Goal: Task Accomplishment & Management: Manage account settings

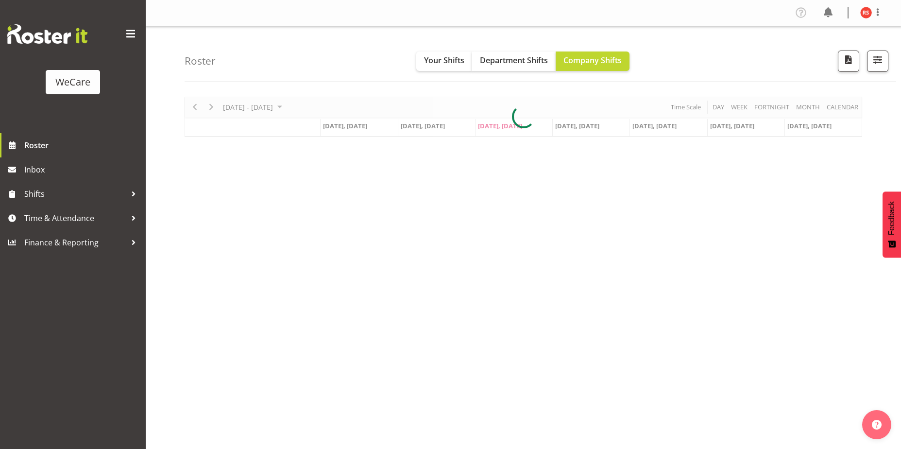
click at [687, 65] on div "Roster Your Shifts Department Shifts Company Shifts All Locations Clear Busines…" at bounding box center [540, 54] width 711 height 56
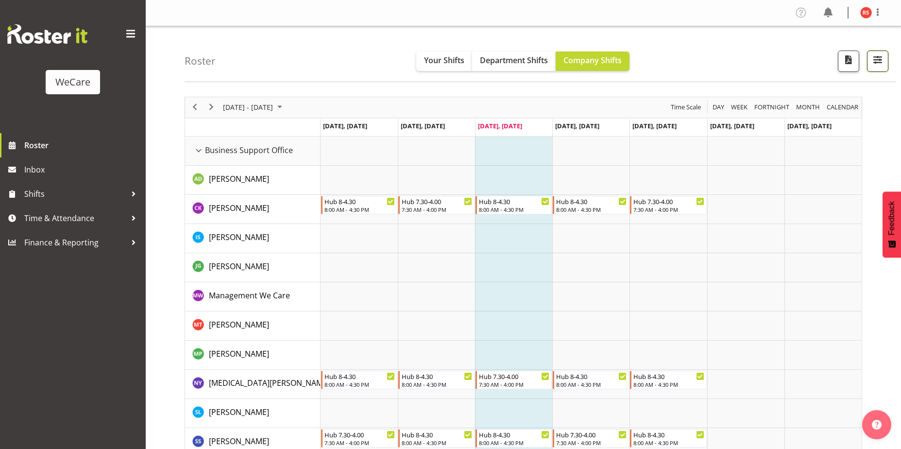
click at [879, 60] on span "button" at bounding box center [877, 59] width 13 height 13
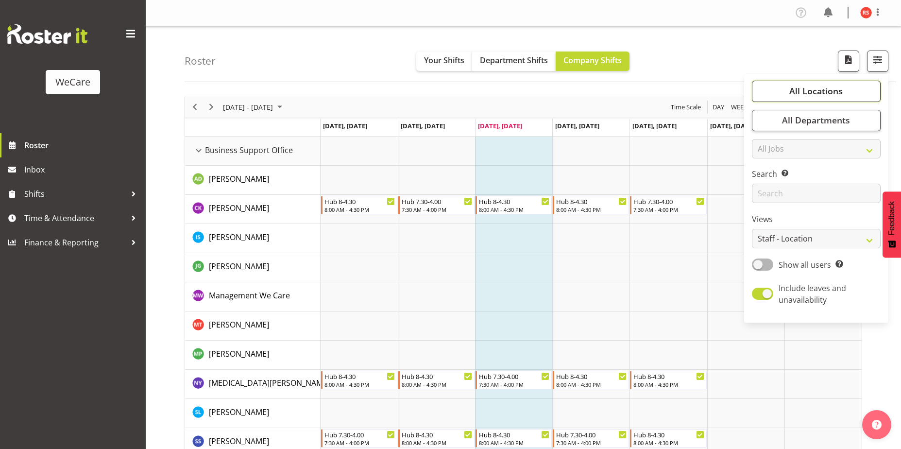
click at [840, 88] on span "All Locations" at bounding box center [815, 91] width 53 height 12
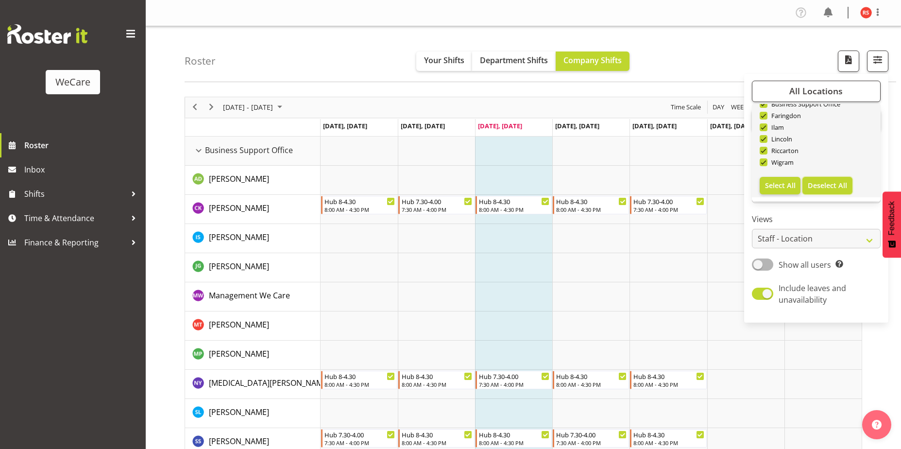
click at [831, 184] on span "Deselect All" at bounding box center [827, 185] width 39 height 9
checkbox input "false"
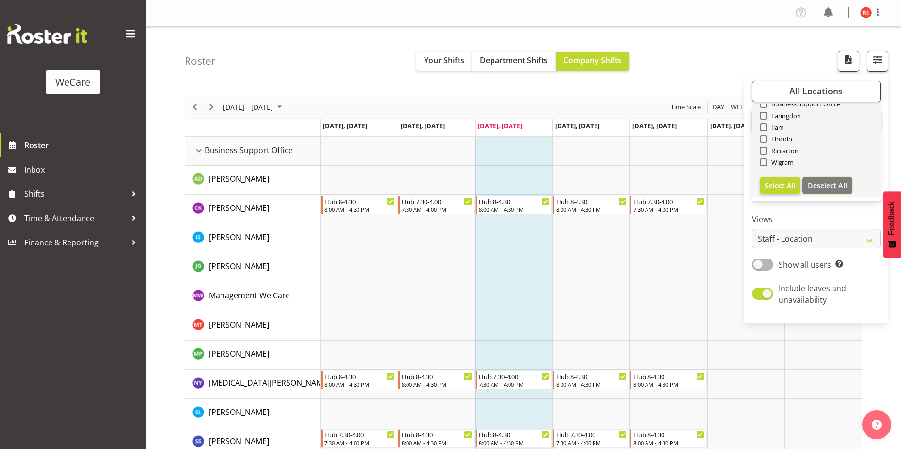
checkbox input "false"
click at [766, 163] on span at bounding box center [764, 162] width 8 height 8
click at [766, 163] on input "Wigram" at bounding box center [763, 162] width 6 height 6
checkbox input "true"
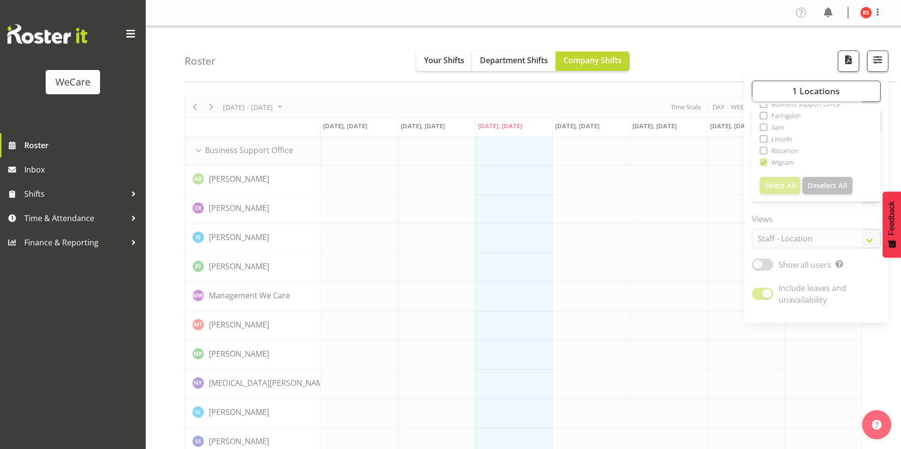
click at [775, 42] on div "Roster Your Shifts Department Shifts Company Shifts 1 Locations Clear Business …" at bounding box center [540, 54] width 711 height 56
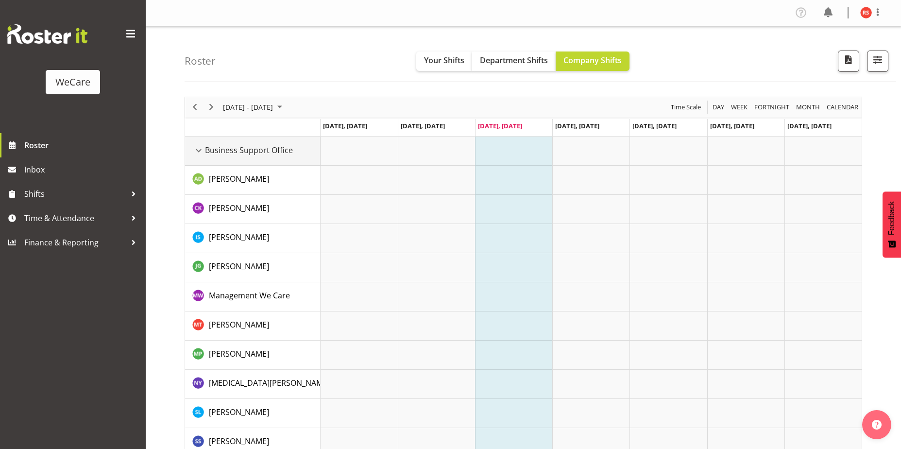
click at [200, 150] on div "Business Support Office resource" at bounding box center [198, 150] width 13 height 13
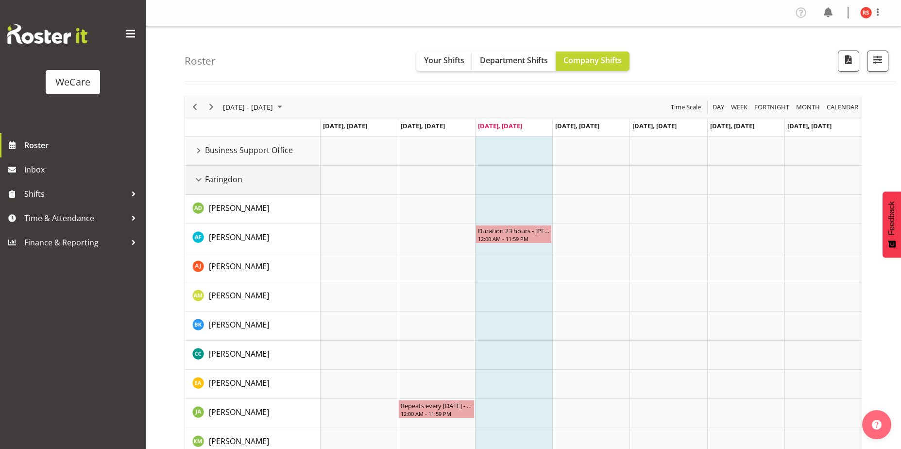
click at [199, 175] on div "Faringdon resource" at bounding box center [198, 179] width 13 height 13
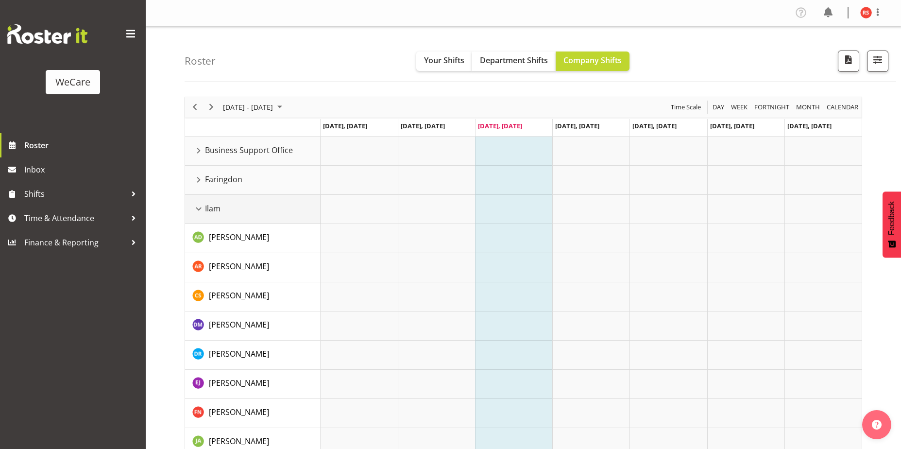
click at [198, 211] on div "Ilam resource" at bounding box center [198, 209] width 13 height 13
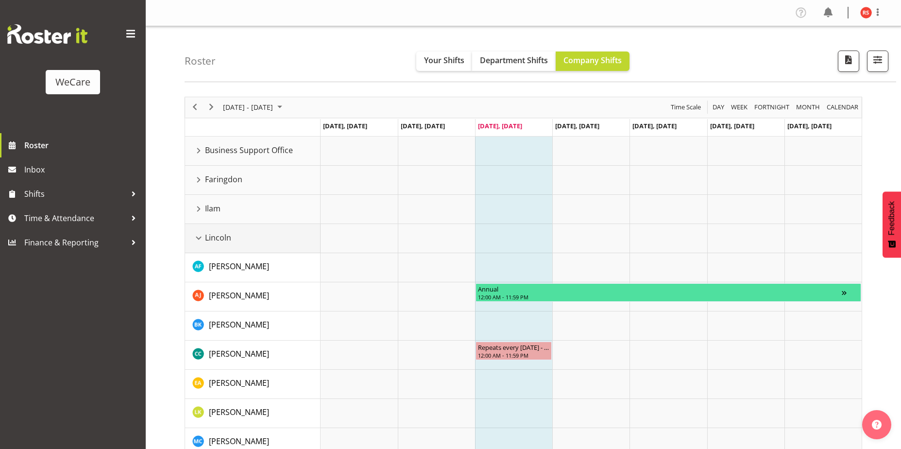
click at [199, 236] on div "Lincoln resource" at bounding box center [198, 238] width 13 height 13
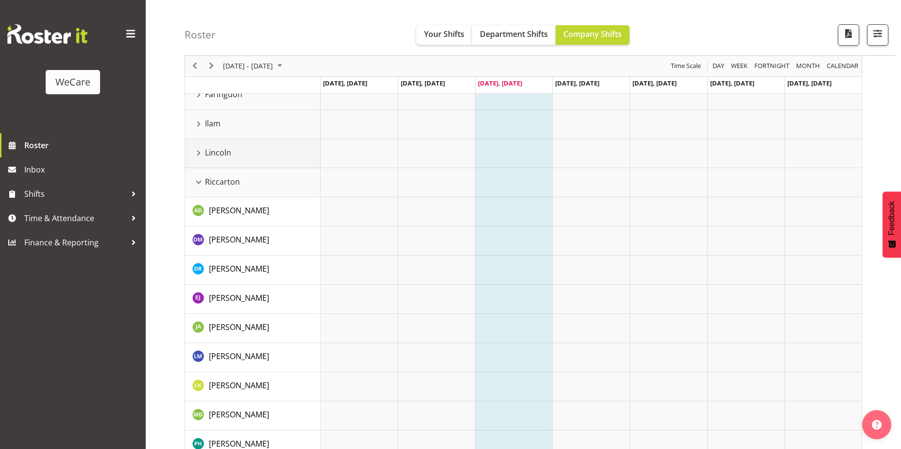
scroll to position [97, 0]
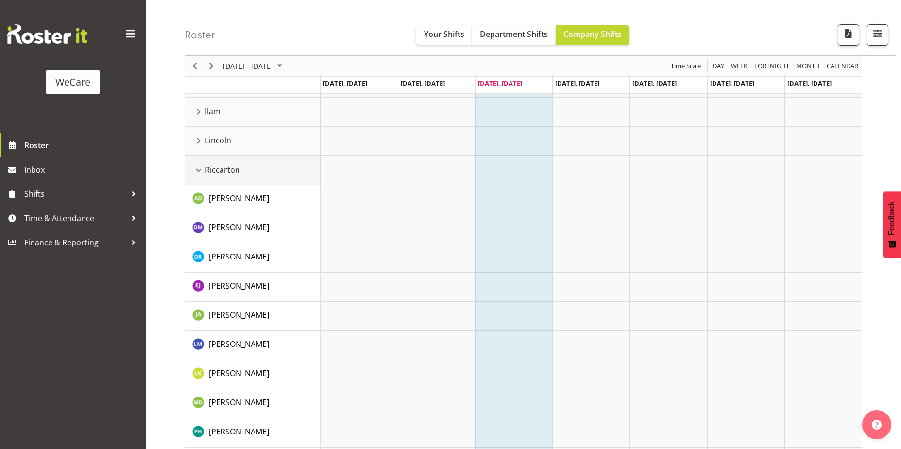
click at [196, 173] on div "Riccarton resource" at bounding box center [198, 170] width 13 height 13
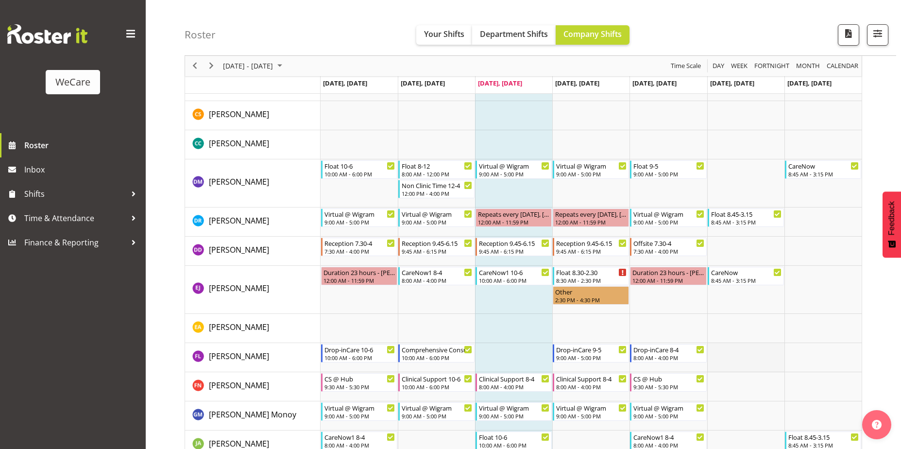
scroll to position [486, 0]
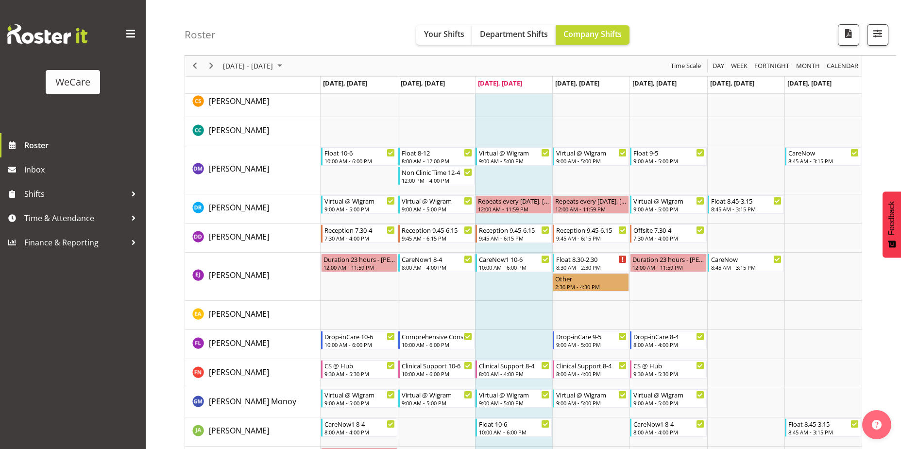
drag, startPoint x: 53, startPoint y: 348, endPoint x: 111, endPoint y: 337, distance: 58.8
click at [53, 348] on div "WeCare Roster Inbox Shifts Time & Attendance Finance & Reporting" at bounding box center [73, 224] width 146 height 449
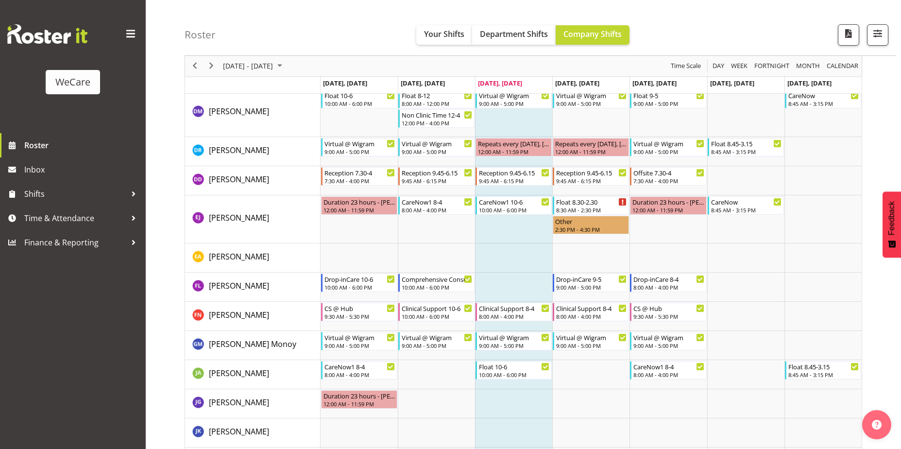
scroll to position [0, 0]
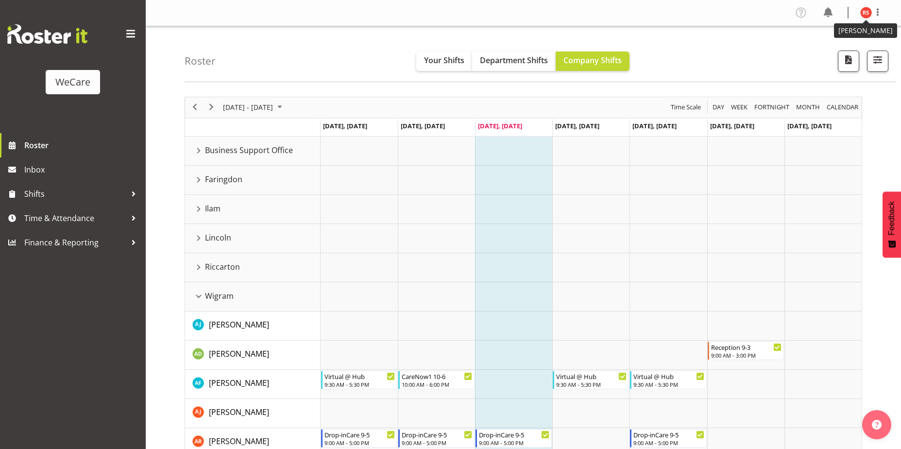
click at [864, 15] on img at bounding box center [866, 13] width 12 height 12
click at [828, 53] on link "Log Out" at bounding box center [836, 50] width 93 height 17
